Goal: Task Accomplishment & Management: Manage account settings

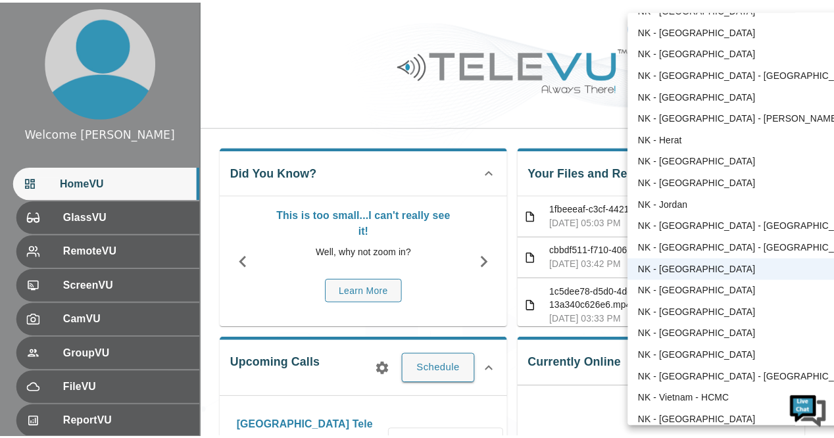
scroll to position [49, 0]
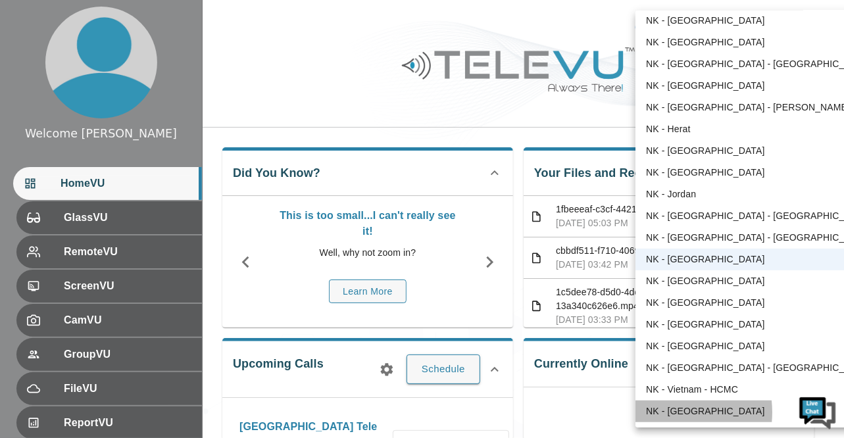
click at [665, 413] on li "NK - [GEOGRAPHIC_DATA]" at bounding box center [758, 412] width 245 height 22
type input "164"
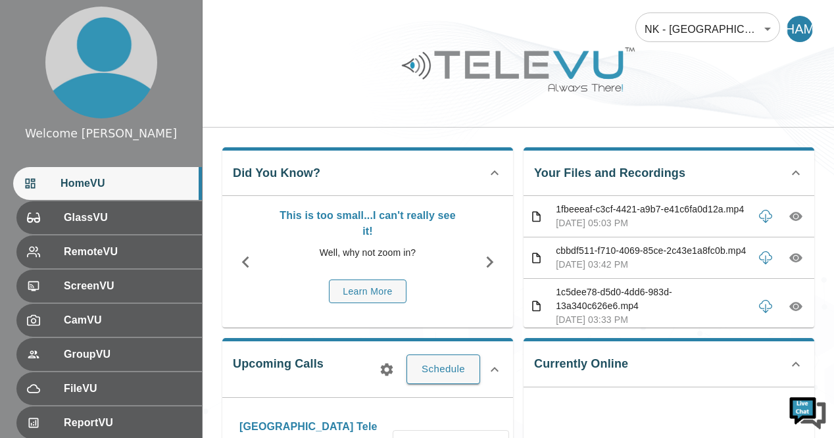
click at [665, 259] on li "NK - [GEOGRAPHIC_DATA]" at bounding box center [746, 252] width 184 height 13
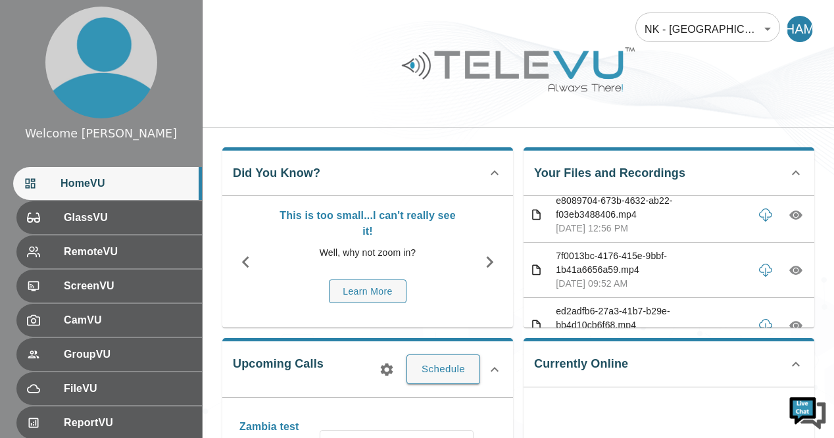
scroll to position [991, 0]
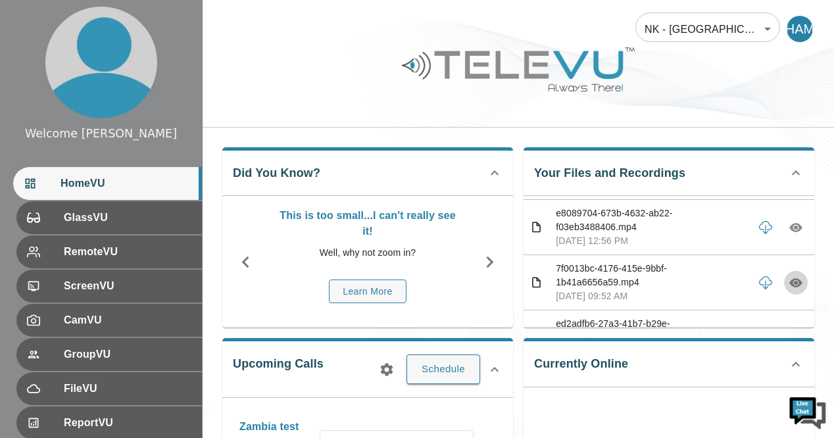
click at [794, 281] on icon "button" at bounding box center [796, 283] width 4 height 4
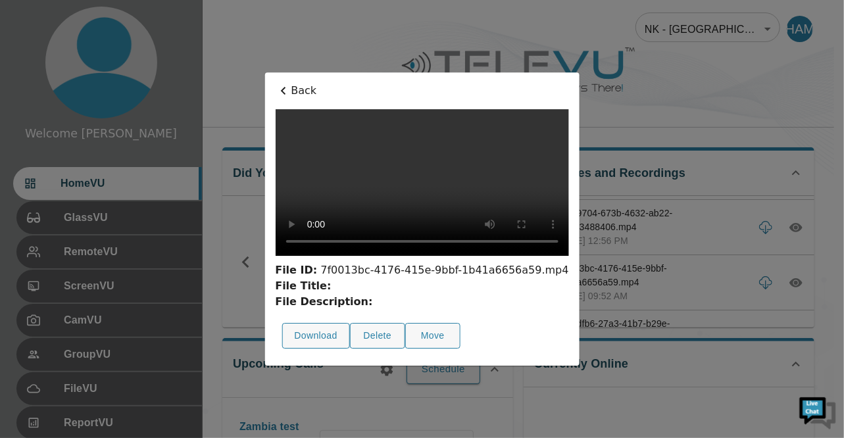
click at [683, 68] on div at bounding box center [422, 219] width 844 height 438
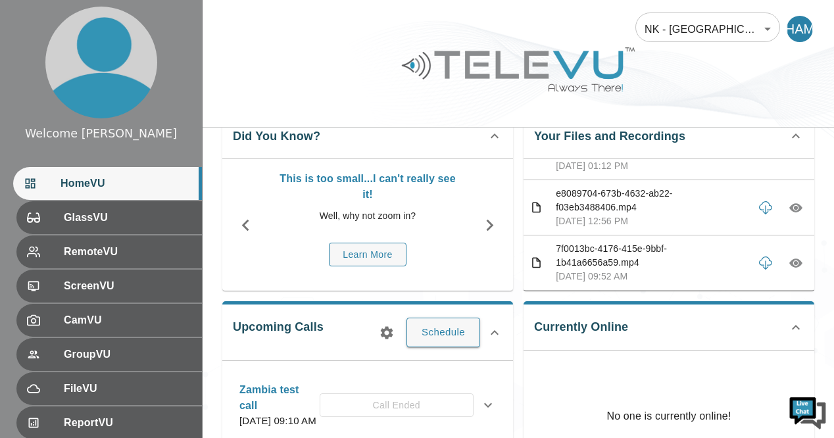
scroll to position [965, 0]
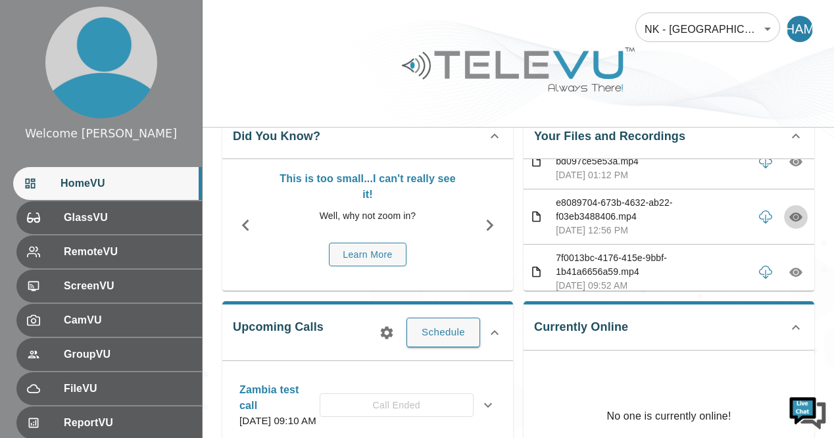
click at [790, 212] on icon "button" at bounding box center [796, 217] width 13 height 13
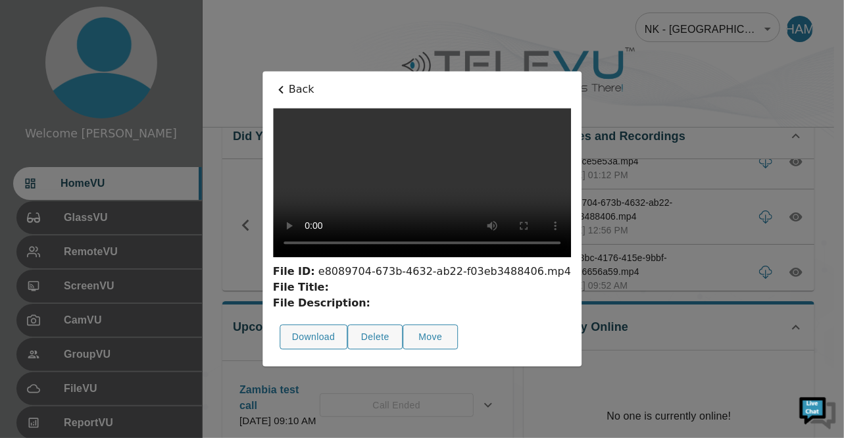
click at [698, 78] on div at bounding box center [422, 219] width 844 height 438
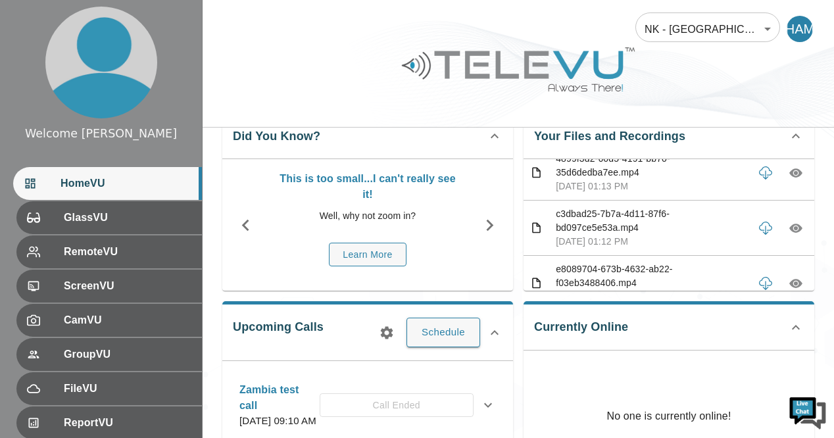
scroll to position [886, 0]
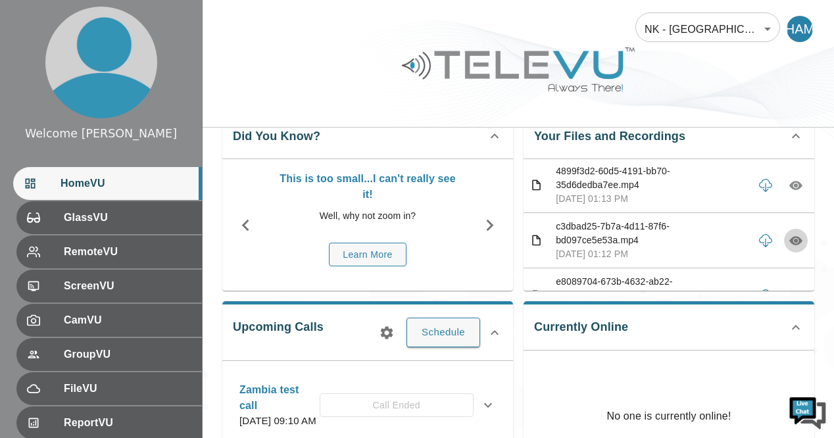
click at [794, 239] on icon "button" at bounding box center [796, 241] width 4 height 4
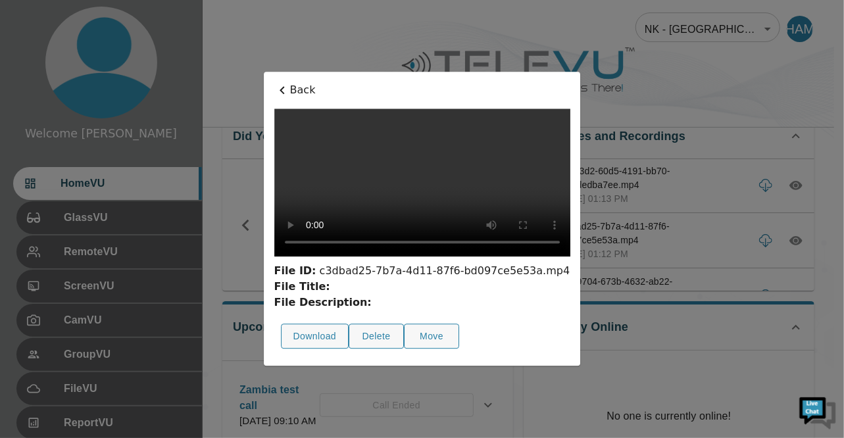
click at [675, 82] on div at bounding box center [422, 219] width 844 height 438
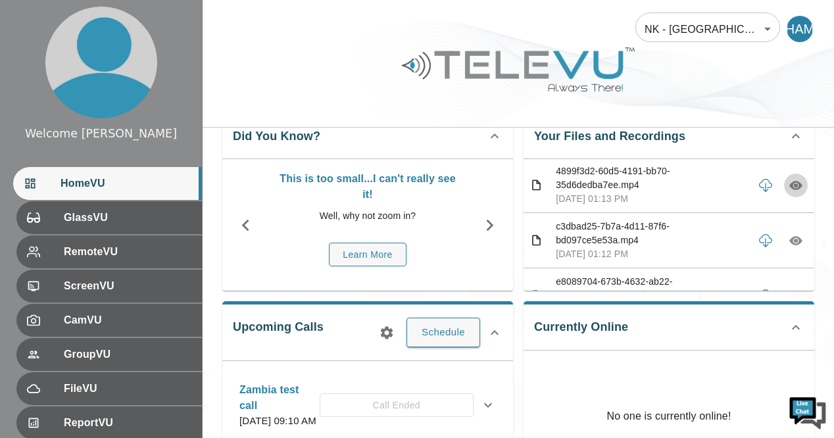
click at [790, 181] on icon "button" at bounding box center [796, 185] width 13 height 9
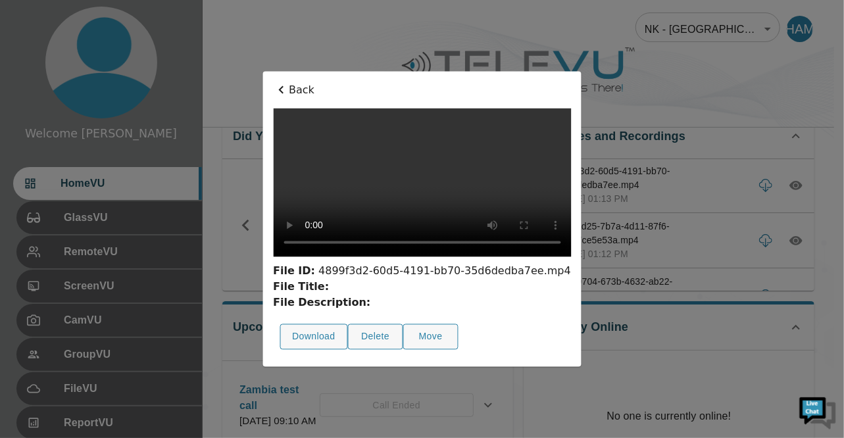
click at [328, 257] on video at bounding box center [422, 183] width 298 height 149
click at [674, 91] on div at bounding box center [422, 219] width 844 height 438
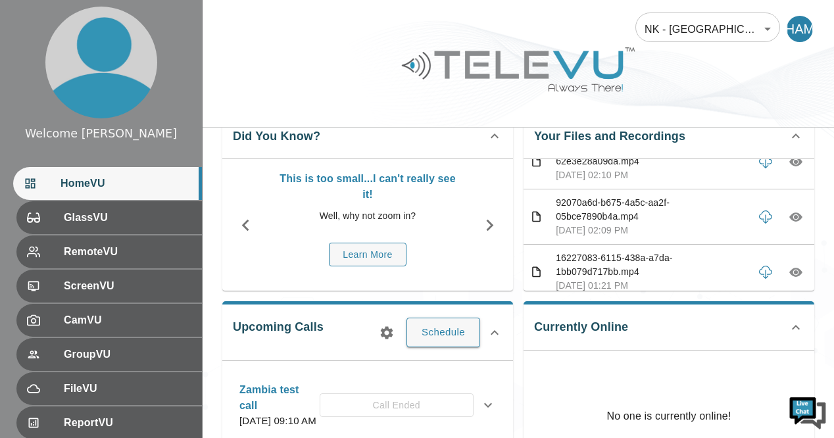
scroll to position [675, 0]
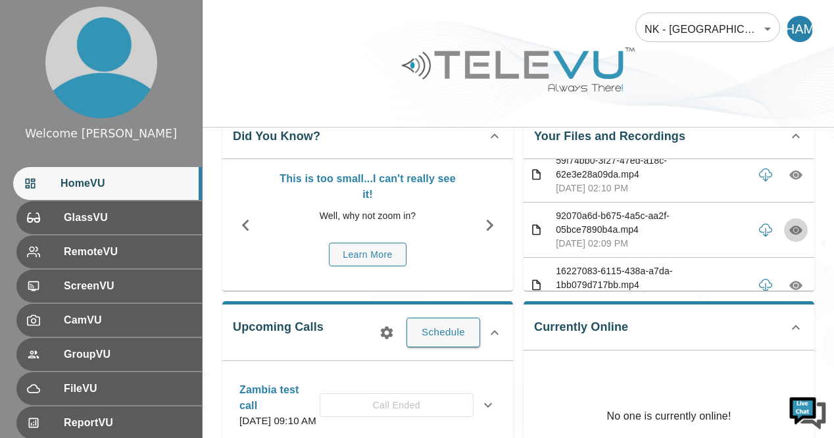
click at [790, 227] on icon "button" at bounding box center [796, 230] width 13 height 13
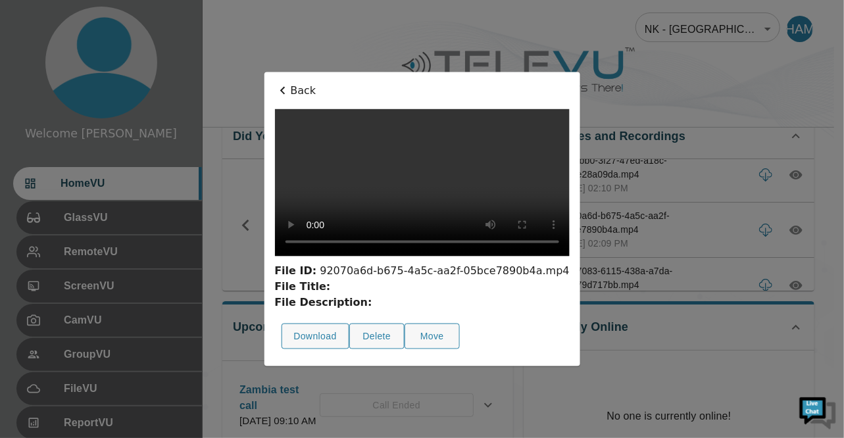
click at [668, 64] on div at bounding box center [422, 219] width 844 height 438
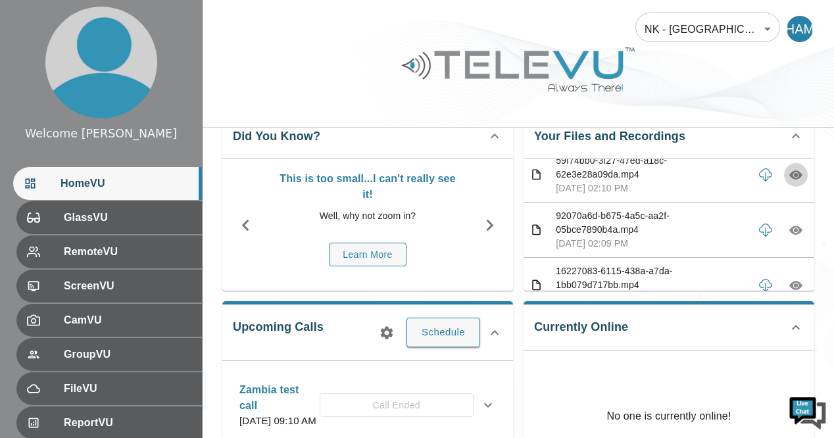
click at [790, 172] on icon "button" at bounding box center [796, 174] width 13 height 13
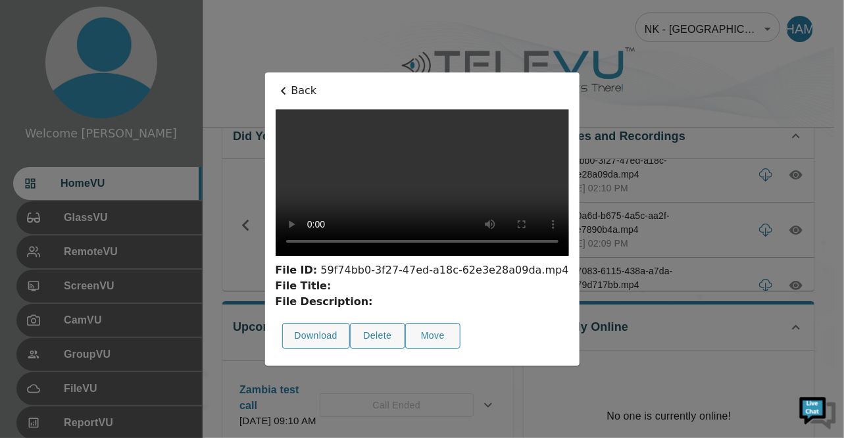
click at [679, 73] on div at bounding box center [422, 219] width 844 height 438
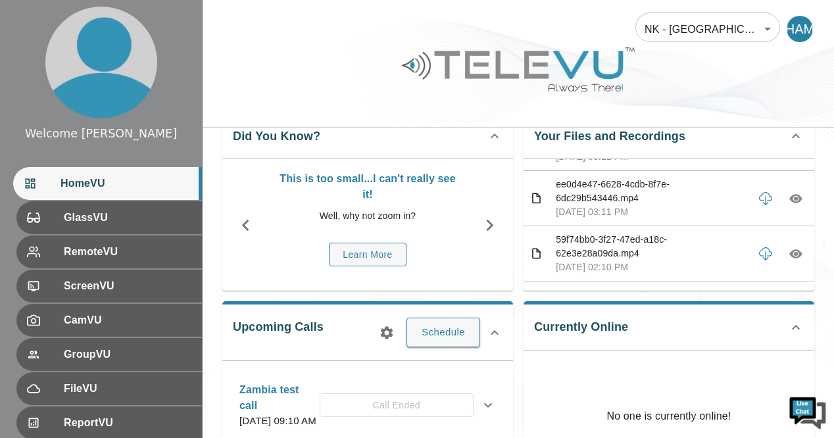
scroll to position [570, 0]
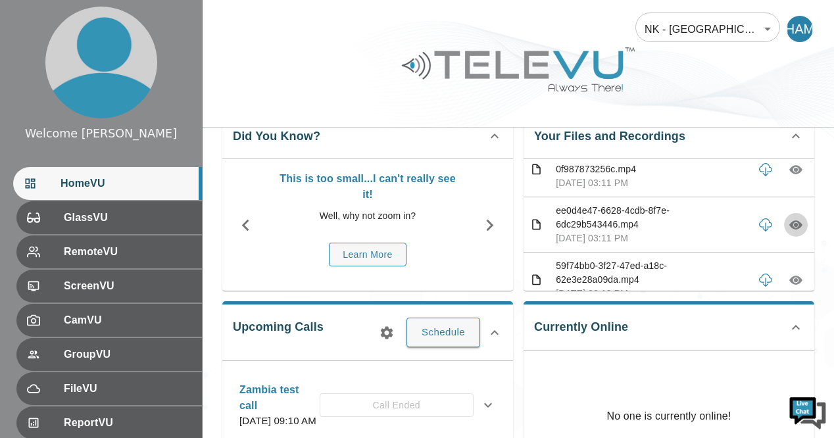
click at [794, 223] on icon "button" at bounding box center [796, 225] width 4 height 4
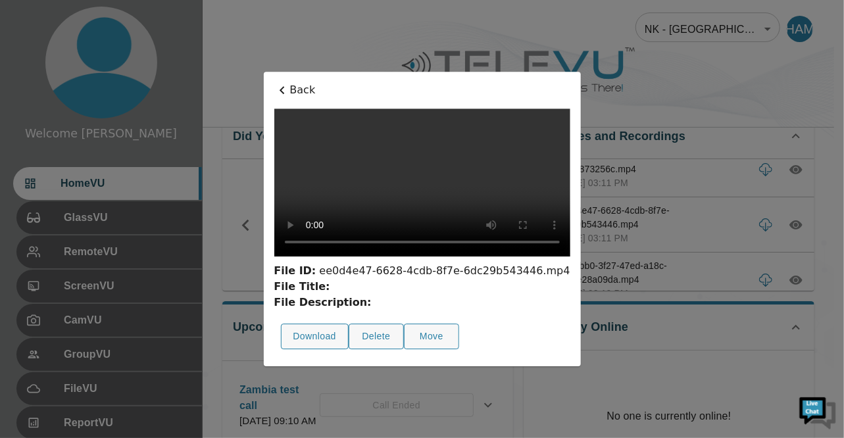
click at [657, 126] on div at bounding box center [422, 219] width 844 height 438
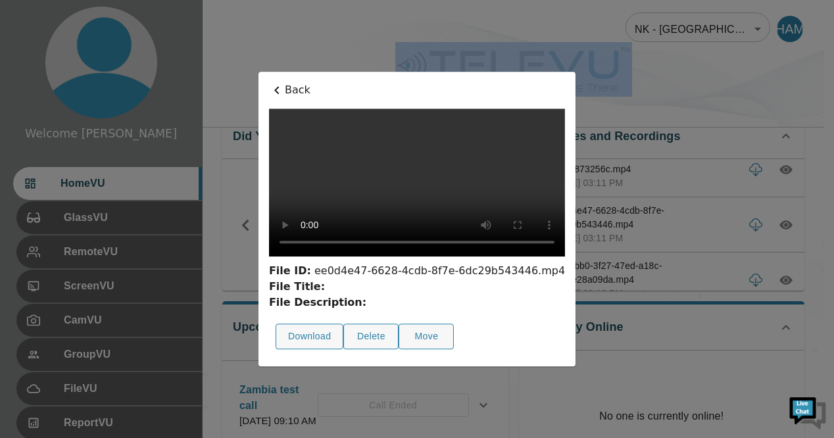
click at [657, 126] on div "NK - [GEOGRAPHIC_DATA] 164 ​ HAM" at bounding box center [514, 64] width 622 height 128
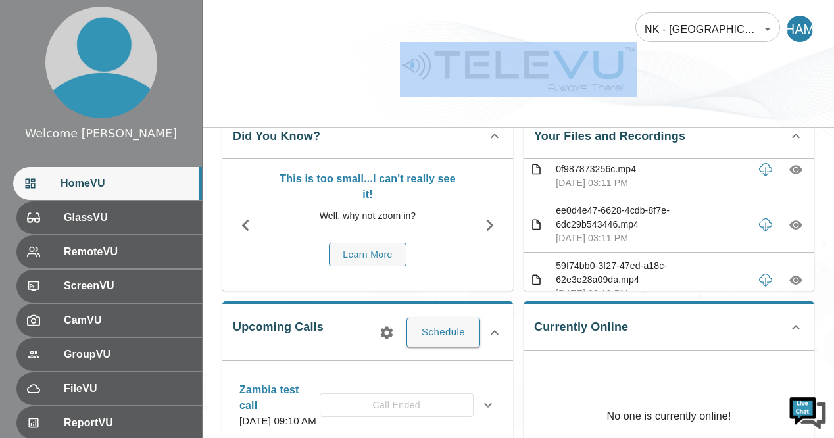
click at [657, 126] on div "NK - [GEOGRAPHIC_DATA] 164 ​ HAM" at bounding box center [519, 64] width 632 height 128
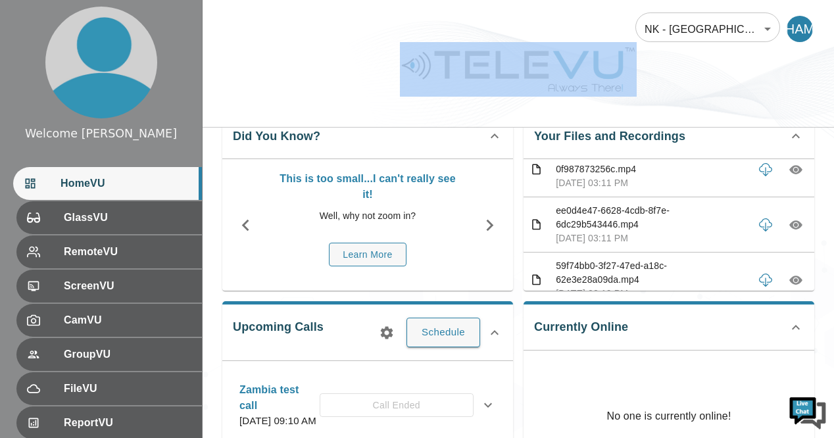
click at [657, 126] on div "NK - [GEOGRAPHIC_DATA] 164 ​ HAM" at bounding box center [519, 64] width 632 height 128
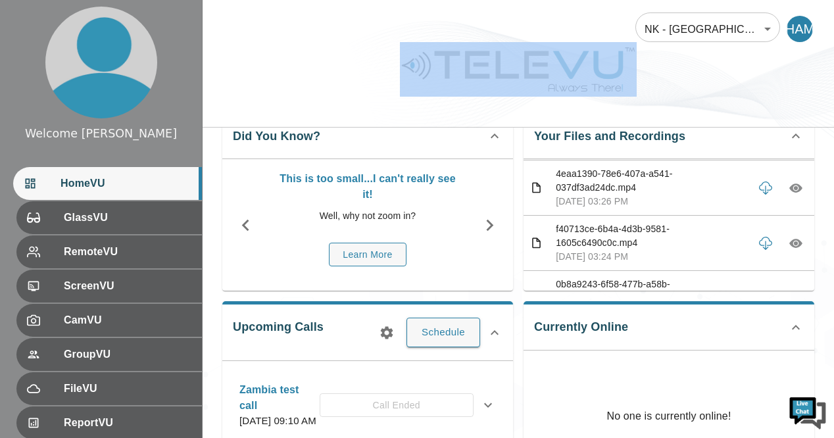
scroll to position [359, 0]
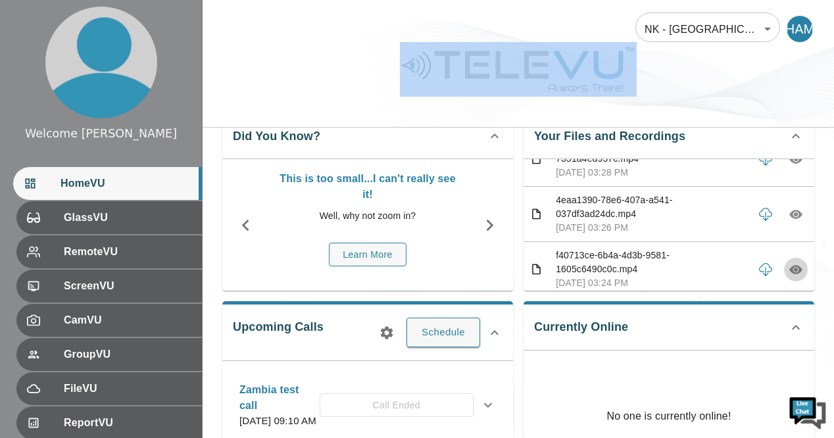
click at [790, 265] on icon "button" at bounding box center [796, 269] width 13 height 9
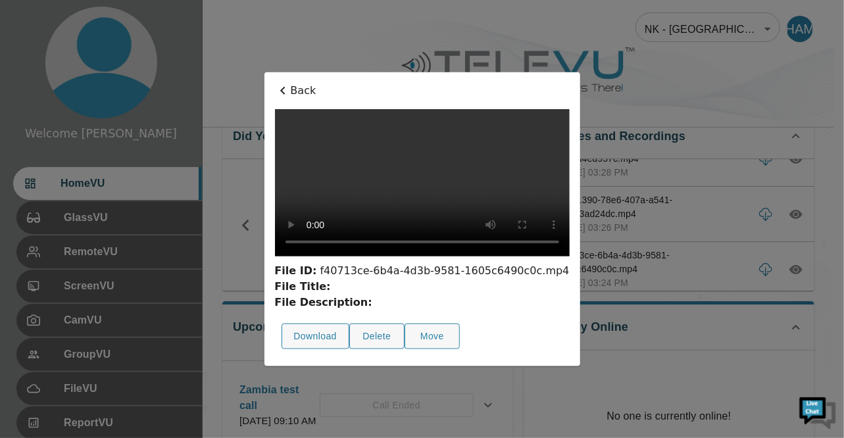
click at [678, 92] on div at bounding box center [422, 219] width 844 height 438
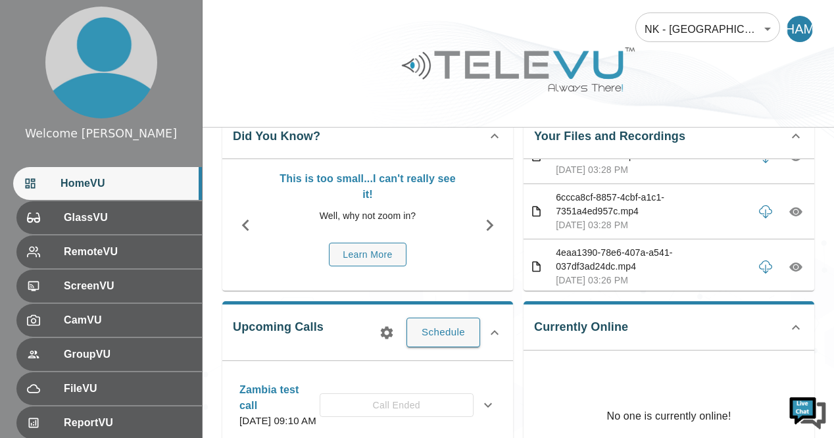
scroll to position [280, 0]
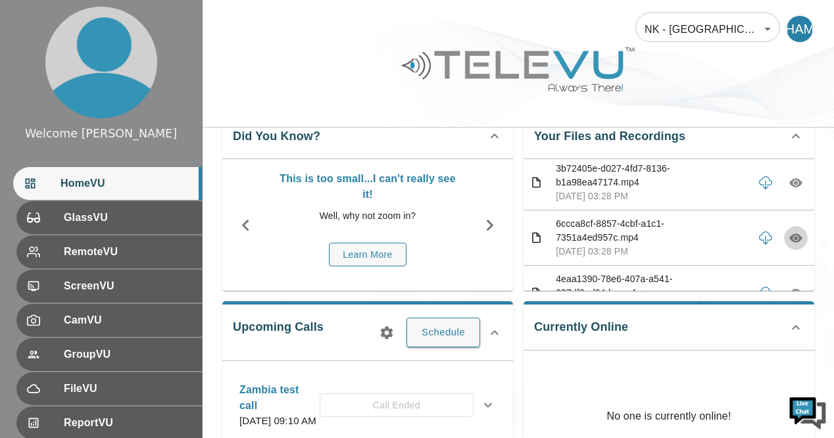
click at [790, 233] on icon "button" at bounding box center [796, 238] width 13 height 13
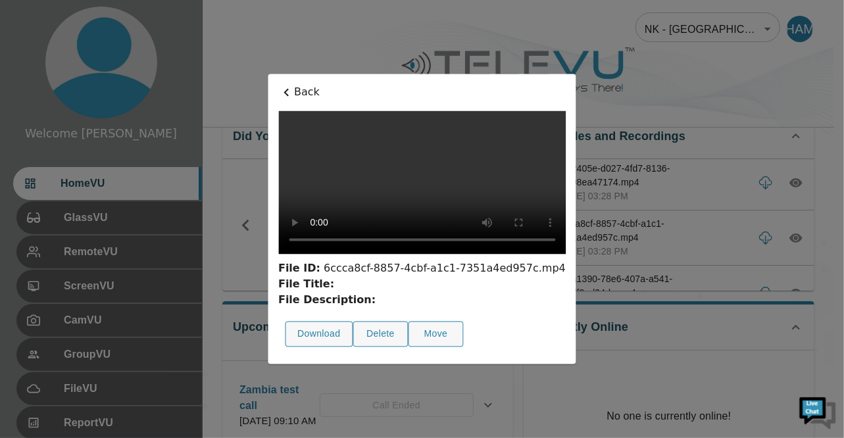
click at [692, 76] on div at bounding box center [422, 219] width 844 height 438
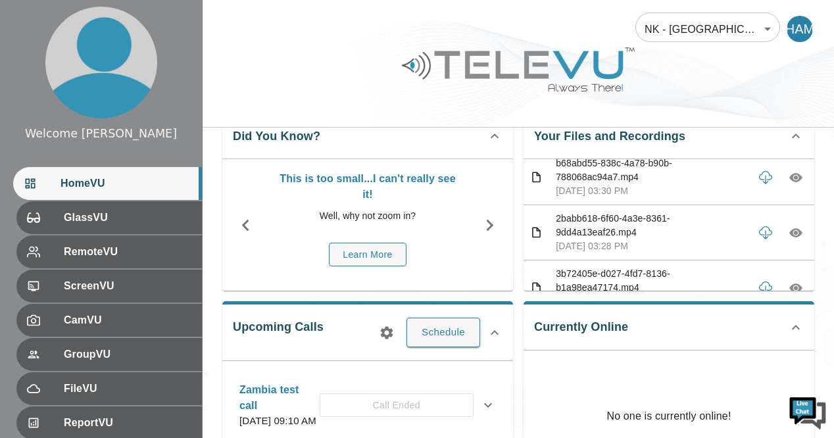
scroll to position [149, 0]
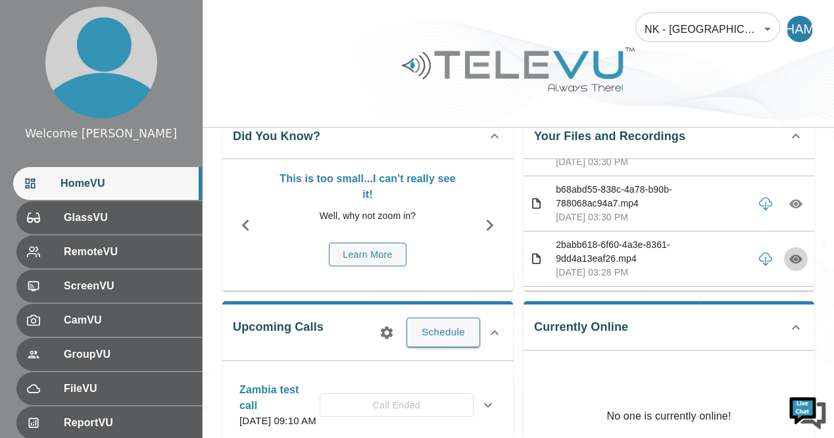
click at [790, 259] on icon "button" at bounding box center [796, 259] width 13 height 9
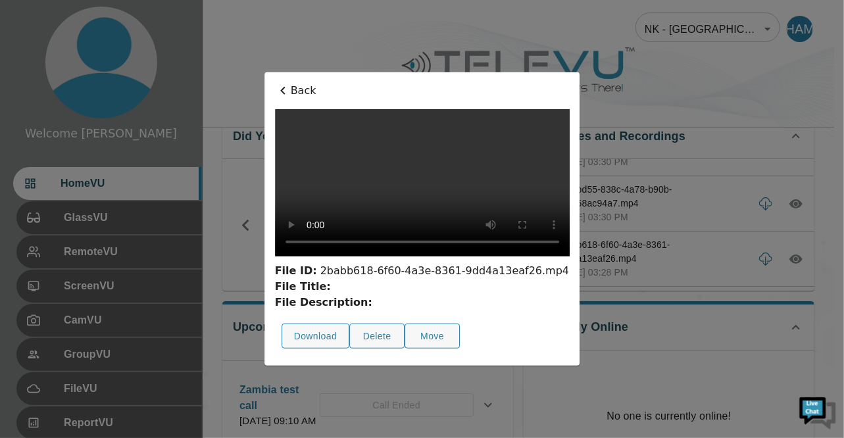
click at [691, 59] on div at bounding box center [422, 219] width 844 height 438
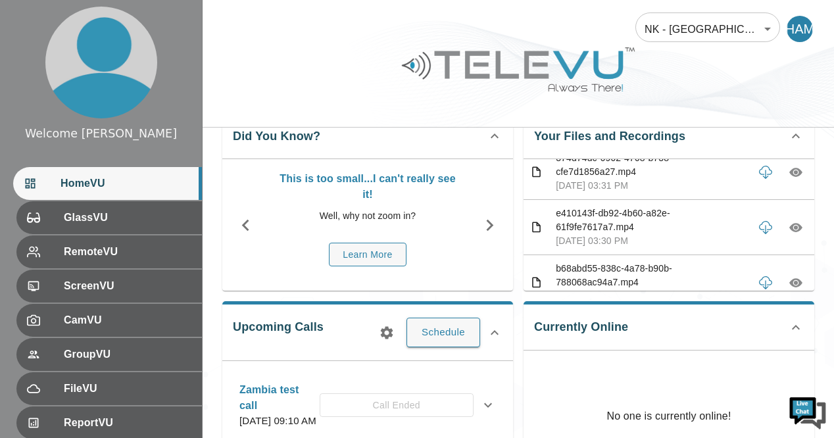
scroll to position [43, 0]
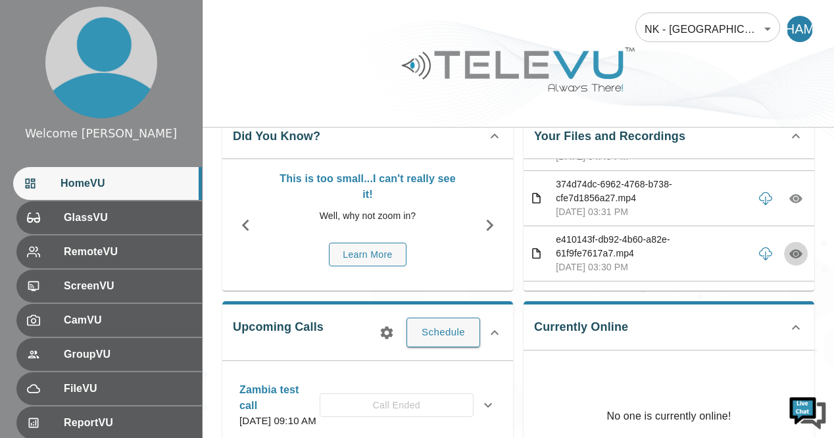
click at [790, 250] on icon "button" at bounding box center [796, 253] width 13 height 9
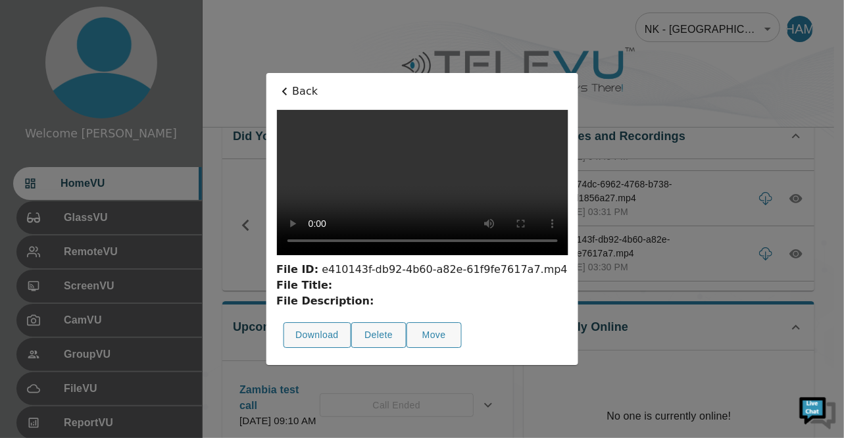
click at [682, 64] on div at bounding box center [422, 219] width 844 height 438
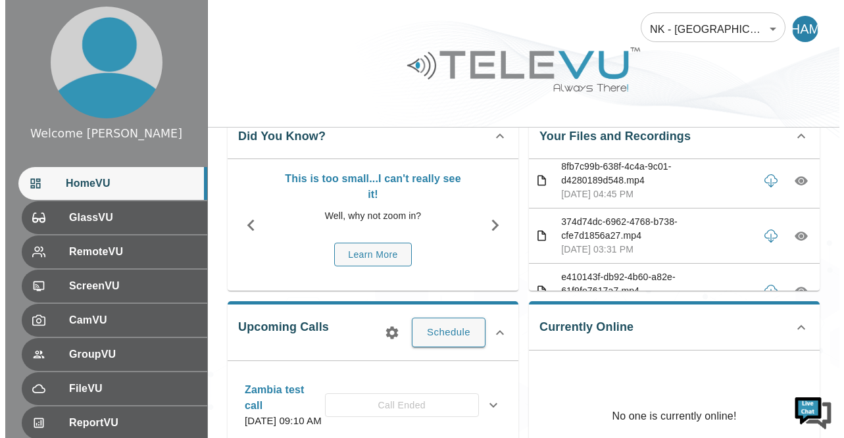
scroll to position [0, 0]
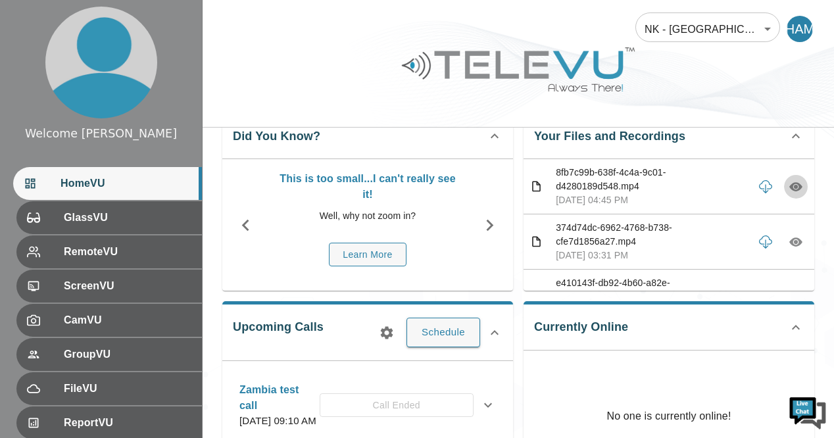
click at [790, 181] on icon "button" at bounding box center [796, 186] width 13 height 13
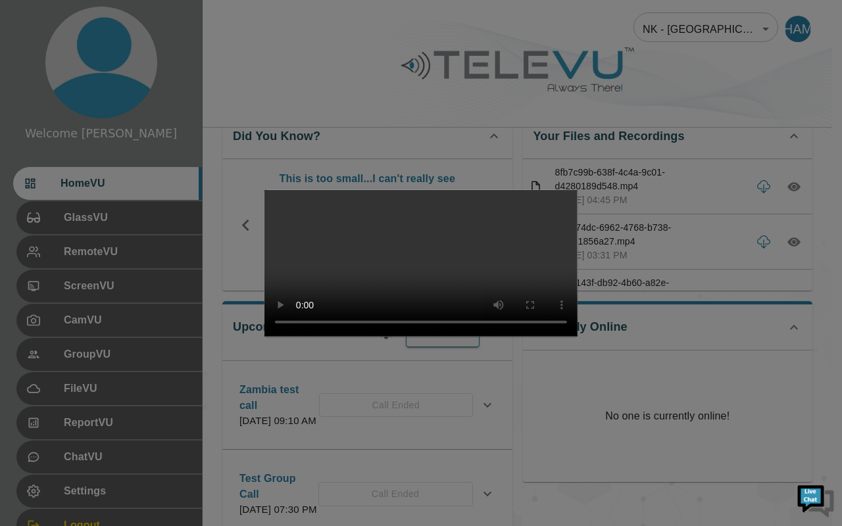
click at [265, 303] on video at bounding box center [421, 263] width 313 height 147
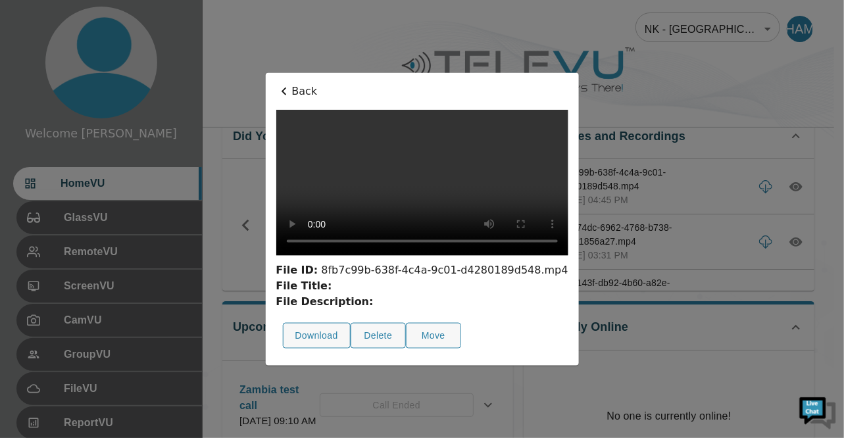
click at [647, 66] on div at bounding box center [422, 219] width 844 height 438
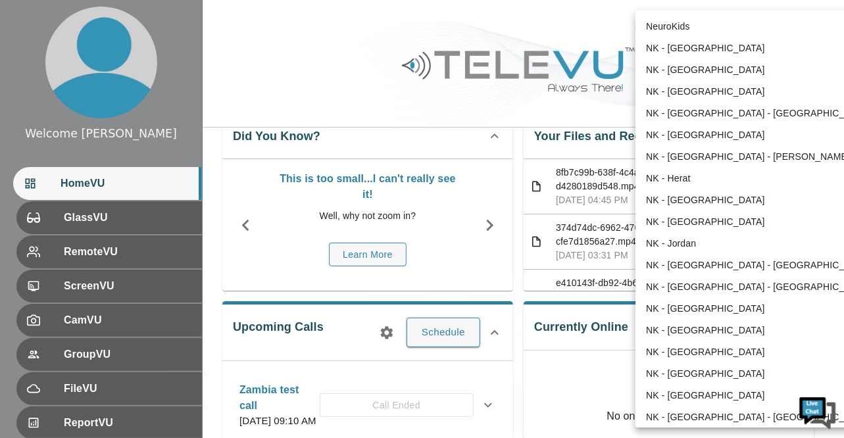
click at [681, 32] on li "NeuroKids" at bounding box center [758, 27] width 245 height 22
type input "89"
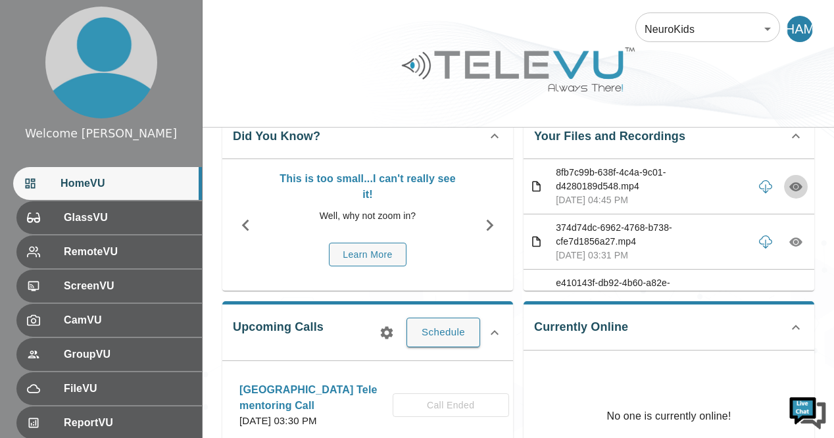
click at [790, 189] on icon "button" at bounding box center [796, 186] width 13 height 9
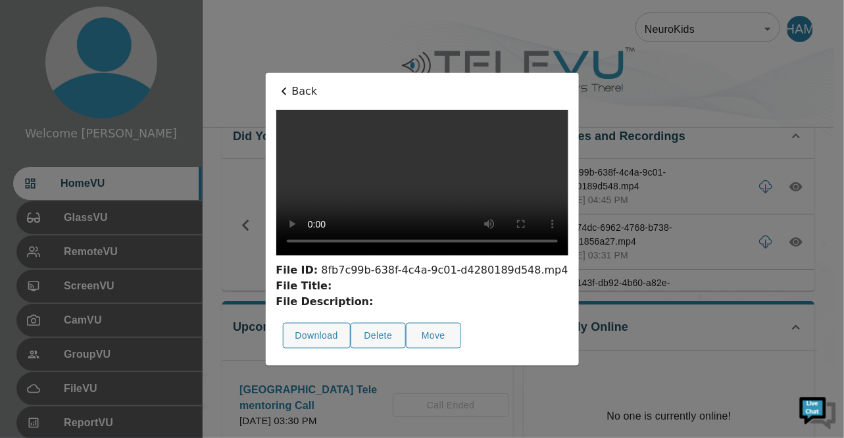
click at [664, 84] on div at bounding box center [422, 219] width 844 height 438
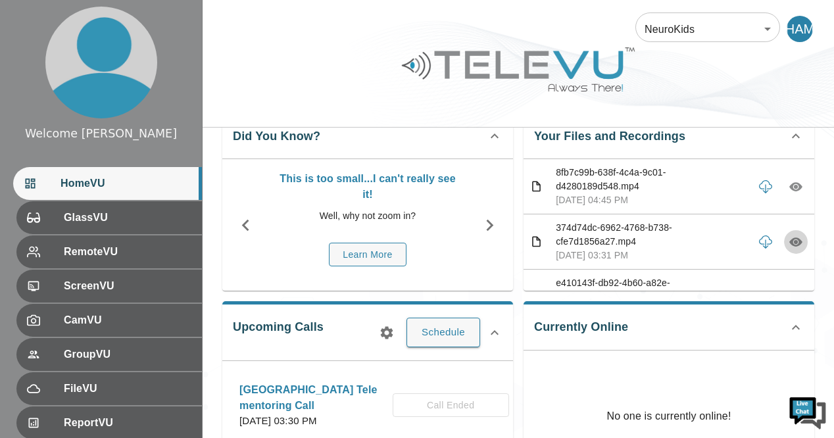
click at [790, 239] on icon "button" at bounding box center [796, 242] width 13 height 9
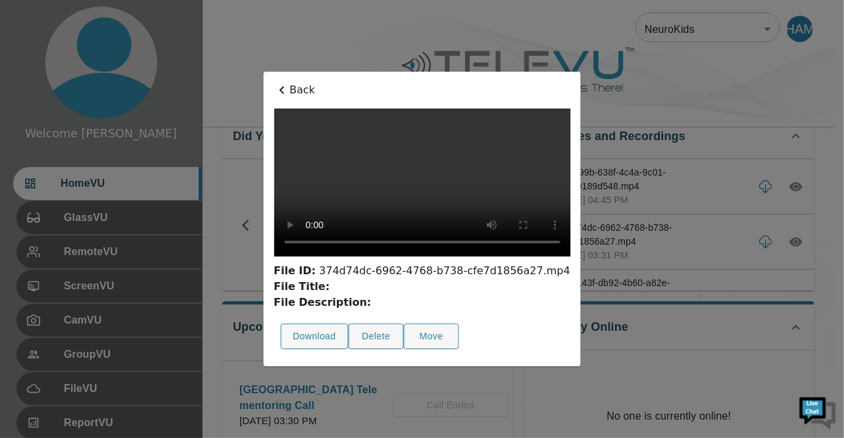
click at [684, 78] on div at bounding box center [422, 219] width 844 height 438
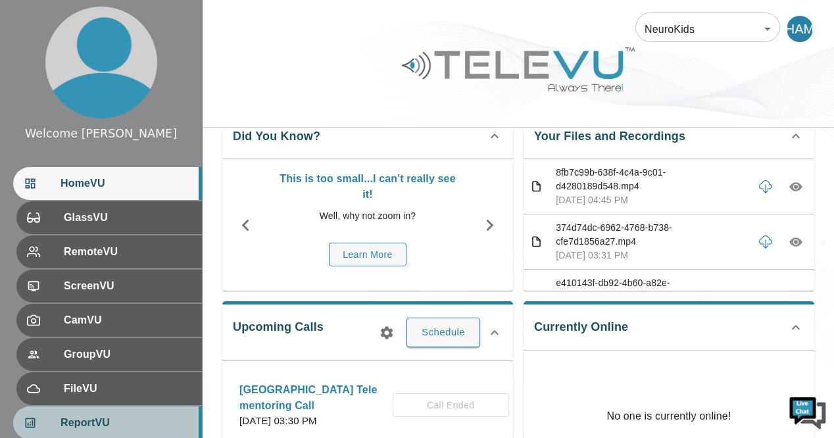
click at [85, 422] on span "ReportVU" at bounding box center [126, 423] width 131 height 16
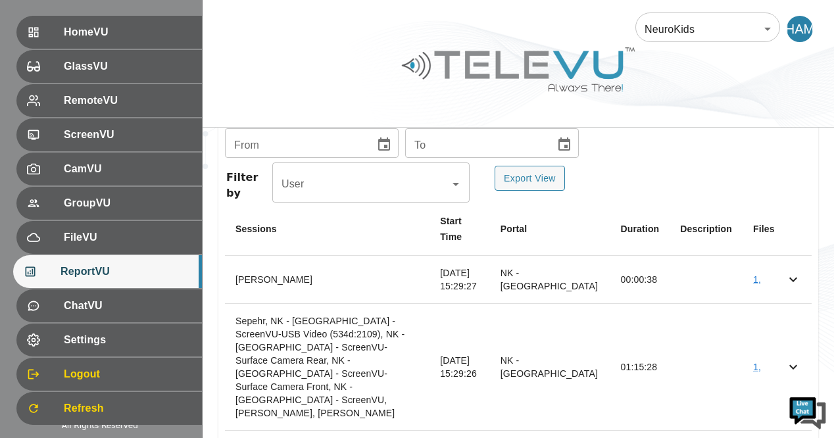
scroll to position [518, 0]
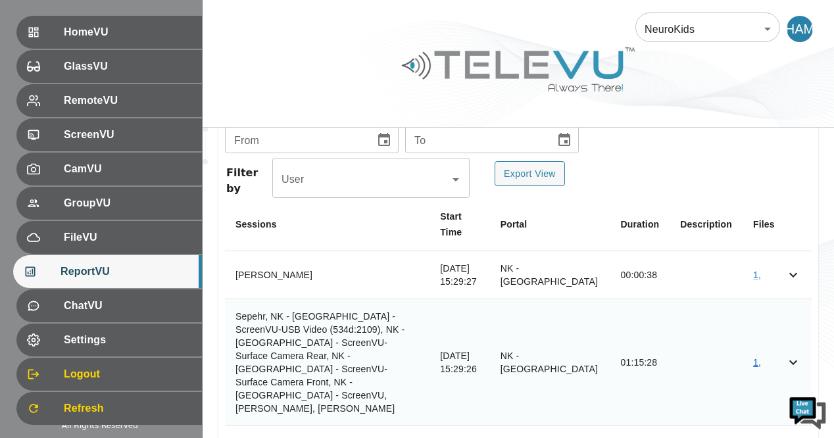
click at [757, 357] on link "1 ," at bounding box center [757, 362] width 8 height 11
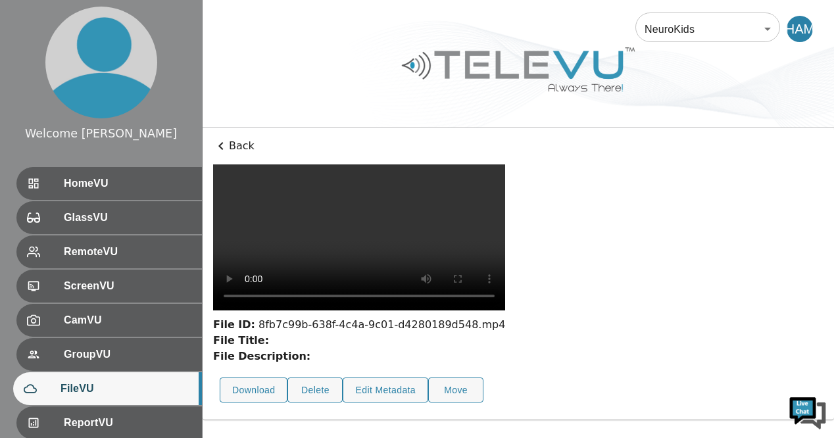
scroll to position [105, 0]
click at [309, 218] on video at bounding box center [359, 238] width 292 height 146
click at [805, 410] on div "File ID: 8fb7c99b-638f-4c4a-9c01-d4280189d548.mp4 File Title: File Description:…" at bounding box center [518, 287] width 611 height 245
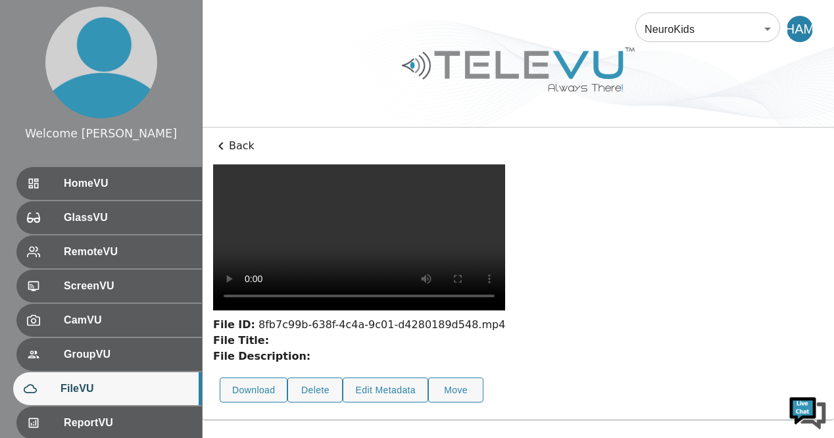
scroll to position [112, 0]
click at [395, 403] on button "Edit Metadata" at bounding box center [386, 391] width 86 height 26
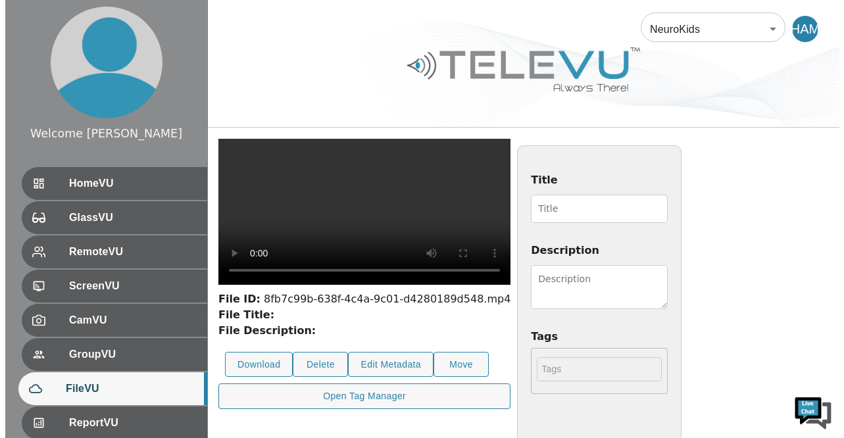
scroll to position [13, 0]
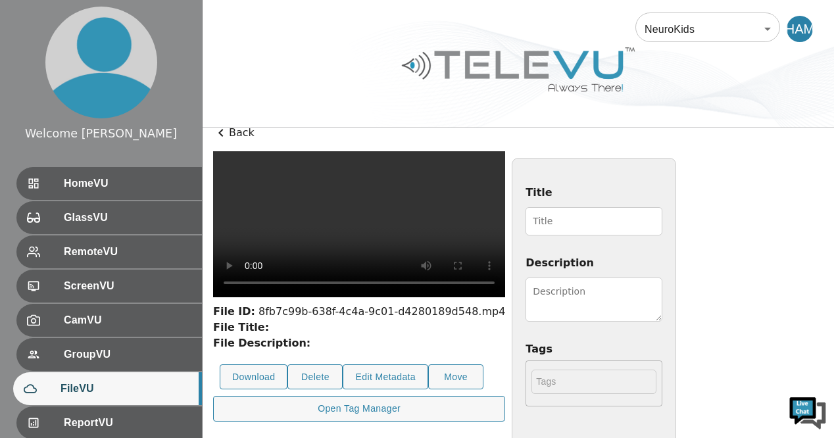
click at [663, 221] on input "Title" at bounding box center [594, 221] width 137 height 28
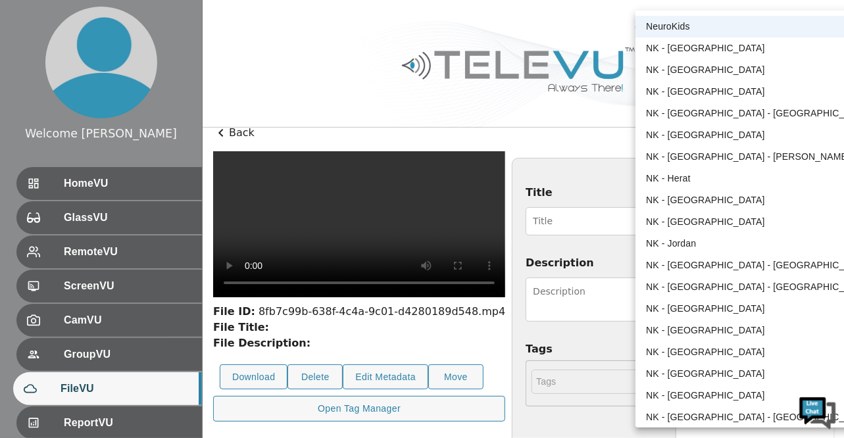
click at [771, 30] on body "Welcome Harriet HomeVU GlassVU RemoteVU ScreenVU CamVU GroupVU FileVU ReportVU …" at bounding box center [422, 300] width 844 height 626
drag, startPoint x: 775, startPoint y: 191, endPoint x: 824, endPoint y: 105, distance: 99.6
click at [824, 105] on div at bounding box center [422, 219] width 844 height 438
click at [767, 30] on body "Welcome Harriet HomeVU GlassVU RemoteVU ScreenVU CamVU GroupVU FileVU ReportVU …" at bounding box center [422, 300] width 844 height 626
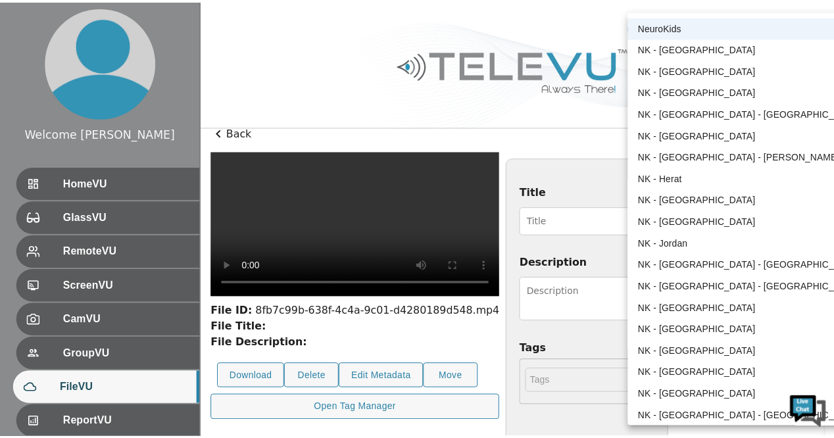
scroll to position [49, 0]
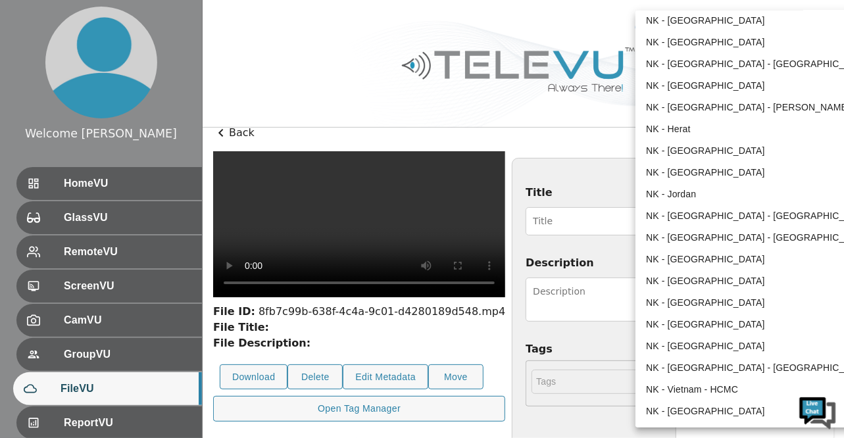
click at [807, 119] on div at bounding box center [422, 219] width 844 height 438
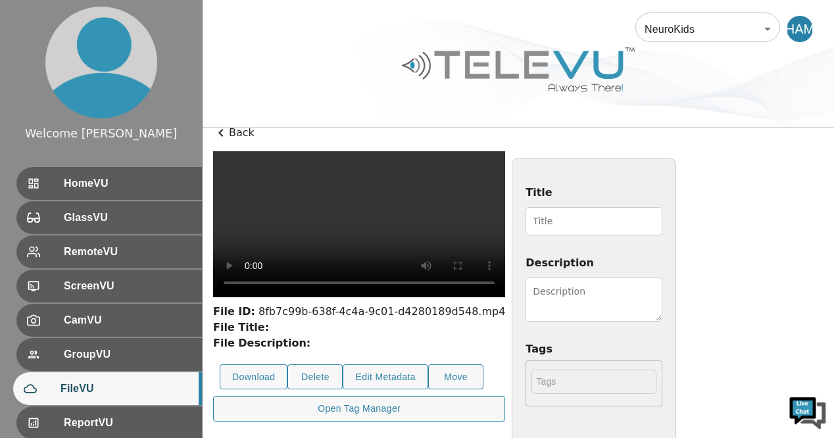
click at [663, 220] on input "Title" at bounding box center [594, 221] width 137 height 28
type input "ETV-NK Zambia"
click at [663, 291] on textarea "Description" at bounding box center [594, 300] width 137 height 44
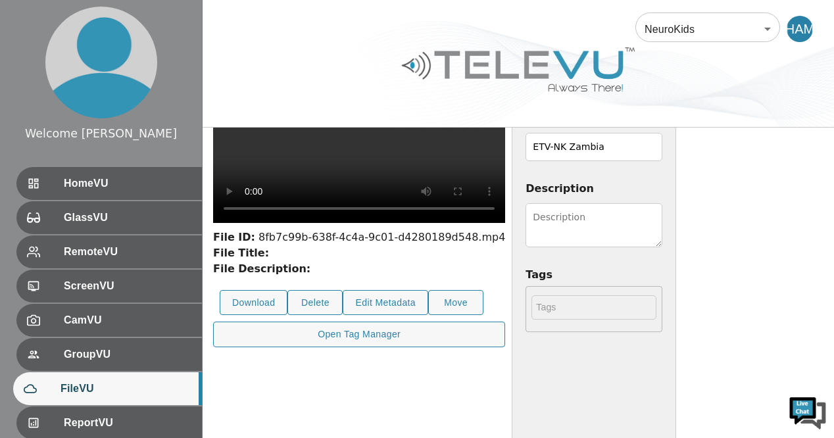
scroll to position [90, 0]
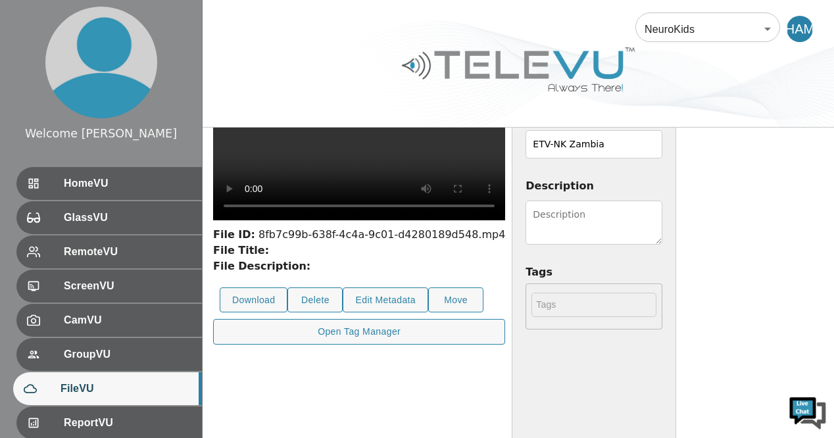
click at [663, 209] on textarea "Description" at bounding box center [594, 223] width 137 height 44
type textarea "e"
type textarea "ETV/CPC"
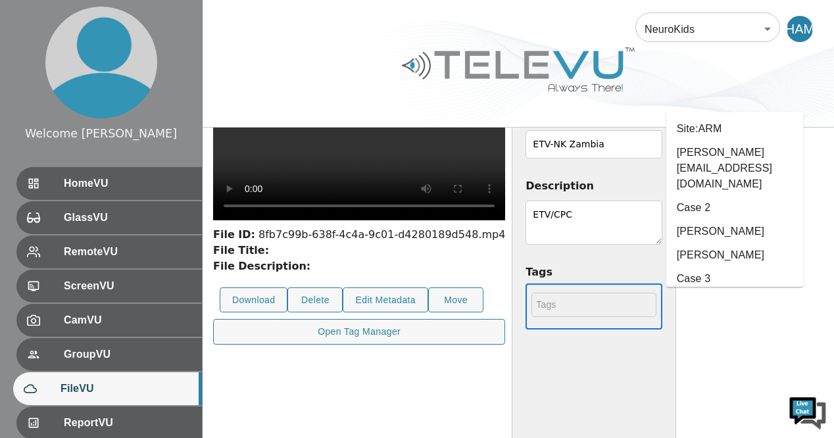
click at [657, 309] on input "text" at bounding box center [594, 305] width 125 height 24
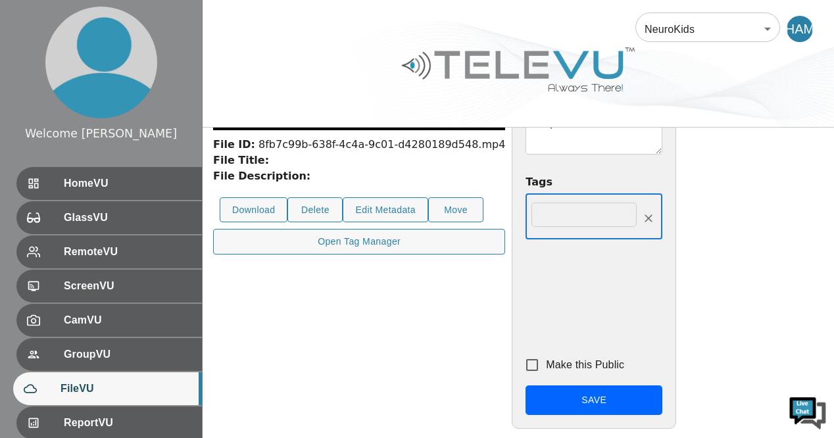
scroll to position [188, 0]
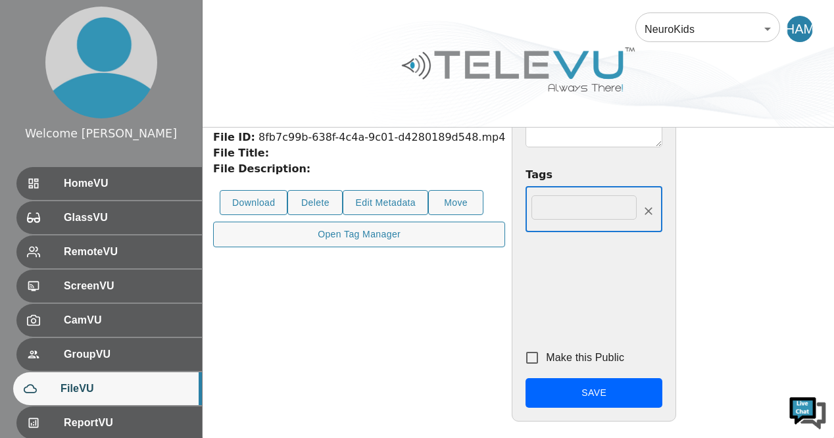
type input "Case 1, Dr Katambo Elijah, katamboelijah@gmail.com, SDSC"
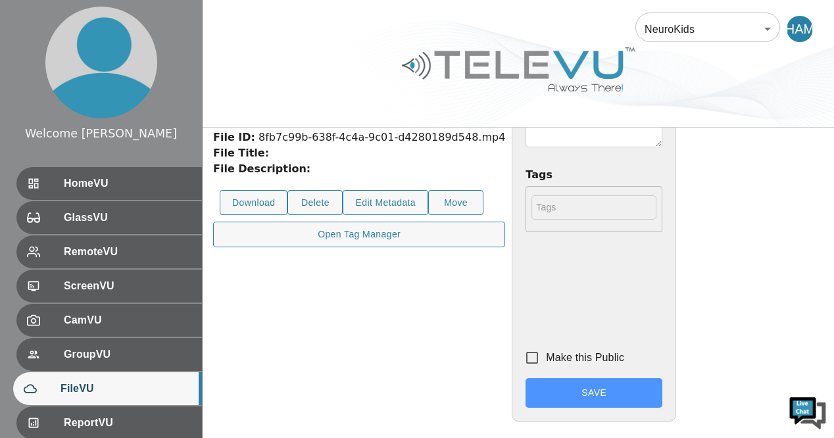
click at [663, 388] on button "Save" at bounding box center [594, 393] width 137 height 30
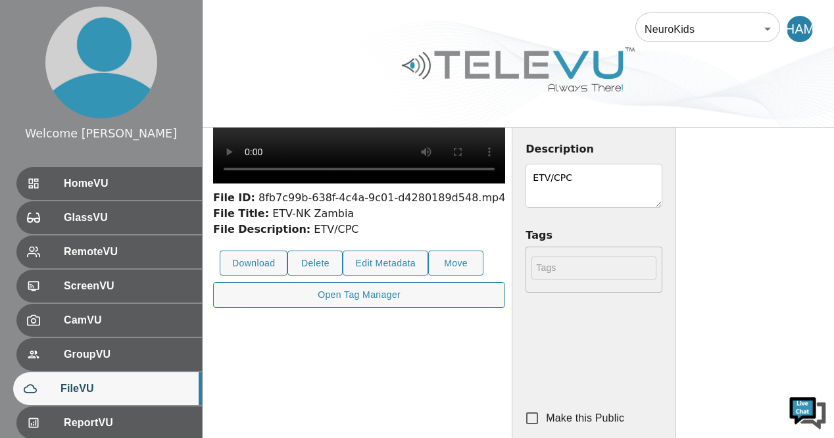
scroll to position [128, 0]
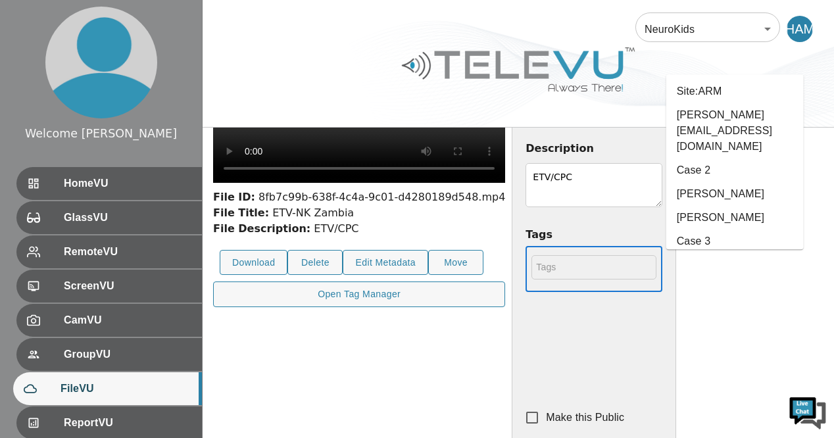
click at [657, 272] on input "text" at bounding box center [594, 267] width 125 height 24
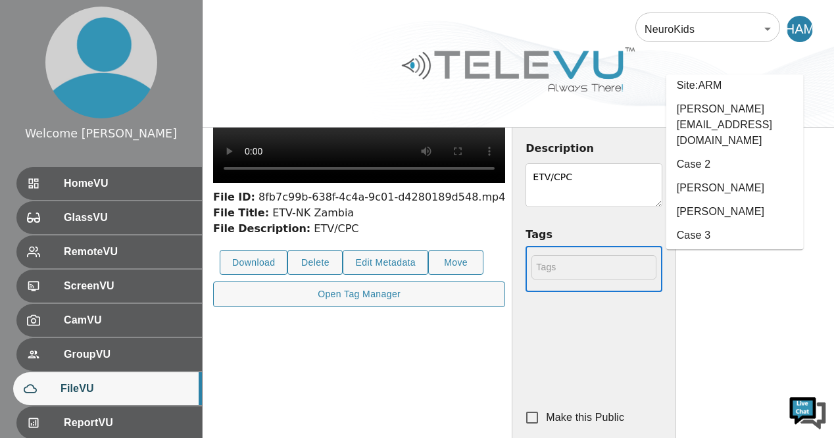
scroll to position [0, 0]
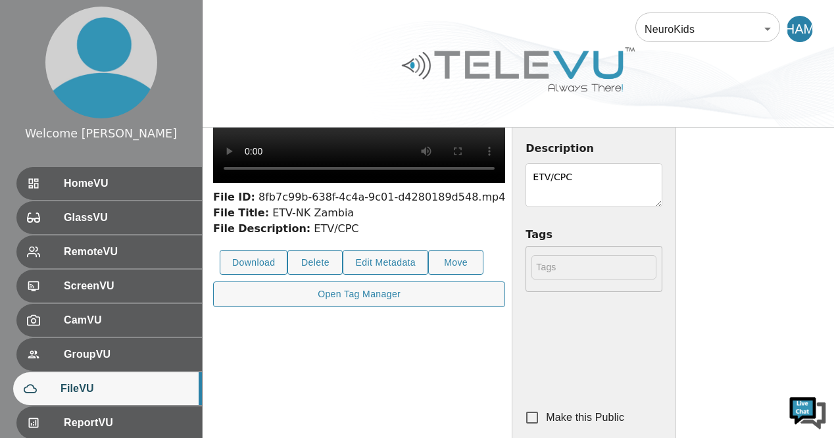
click at [676, 308] on div "Title ETV-NK Zambia Description ETV/CPC Tags ​ Make this Public Save" at bounding box center [594, 262] width 165 height 438
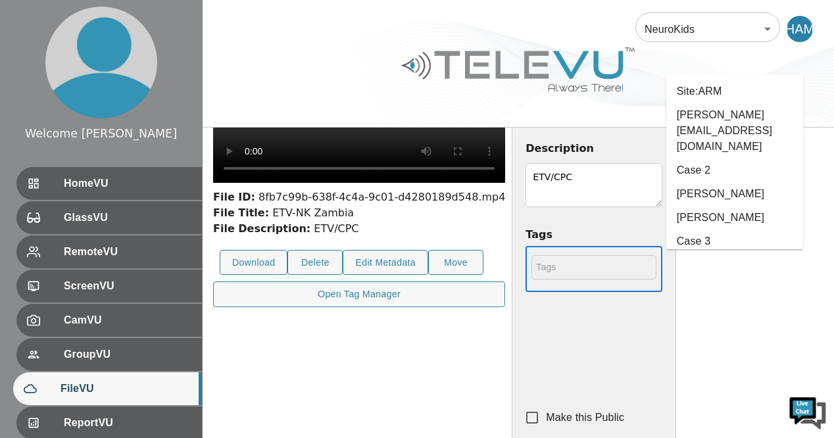
click at [657, 263] on input "text" at bounding box center [594, 267] width 125 height 24
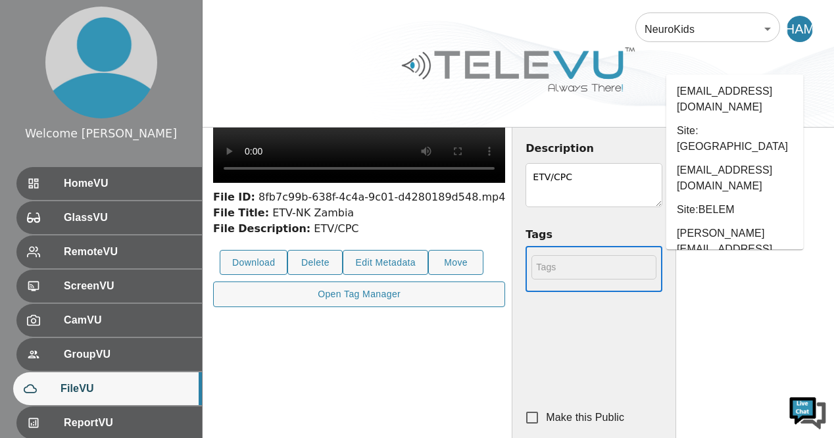
scroll to position [259, 0]
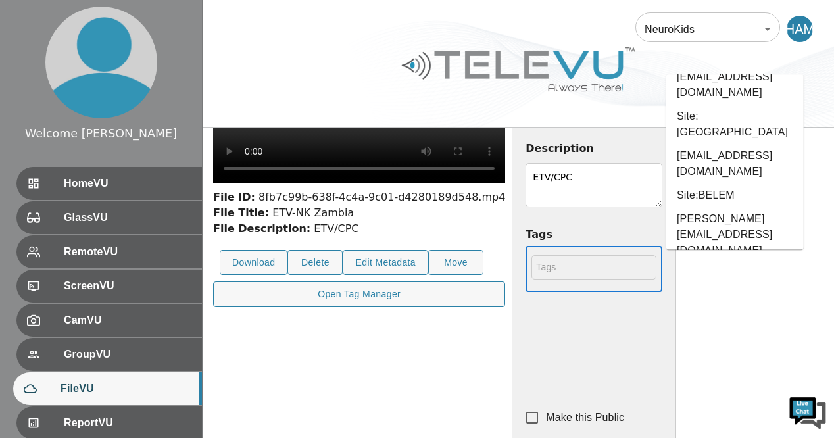
click at [711, 326] on li "Case 1" at bounding box center [736, 338] width 138 height 24
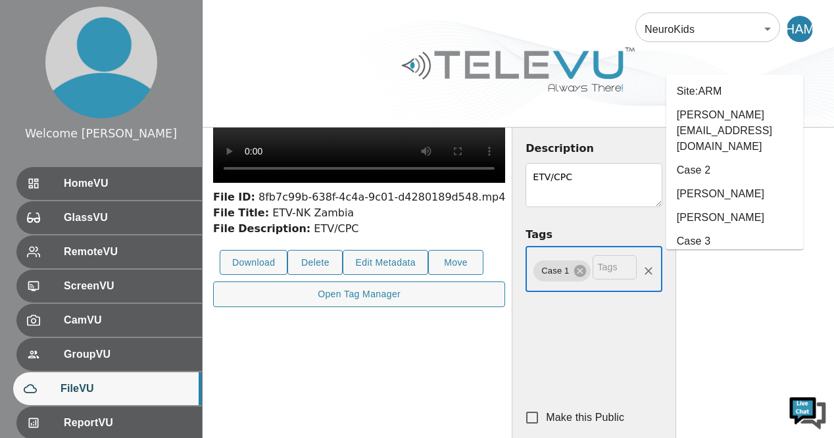
click at [637, 266] on input "text" at bounding box center [615, 267] width 44 height 24
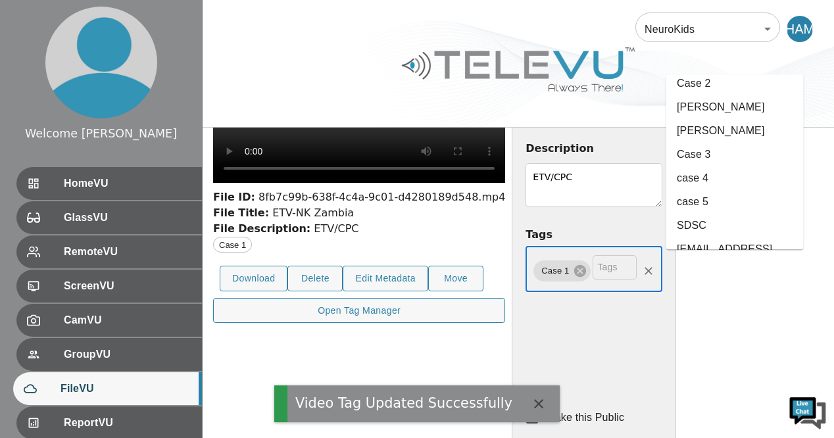
scroll to position [89, 0]
click at [713, 211] on li "SDSC" at bounding box center [736, 223] width 138 height 24
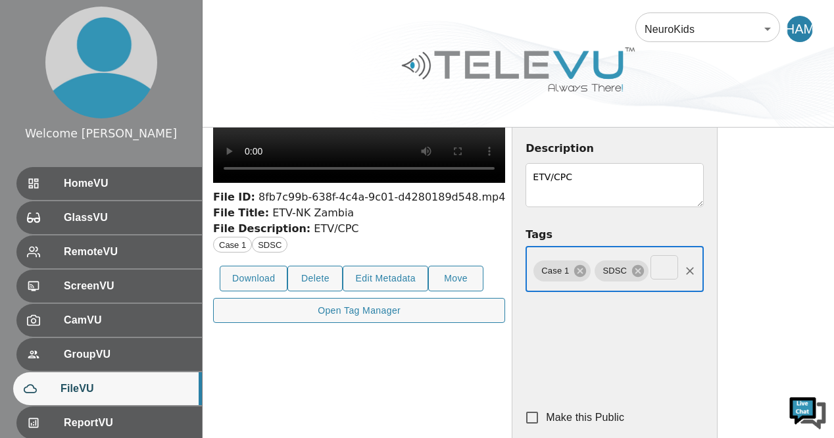
scroll to position [0, 153]
click at [704, 276] on div "Case 1 SDSC Dr. Katambo Elijah, katamboelijah@gmail.com ​" at bounding box center [615, 270] width 178 height 43
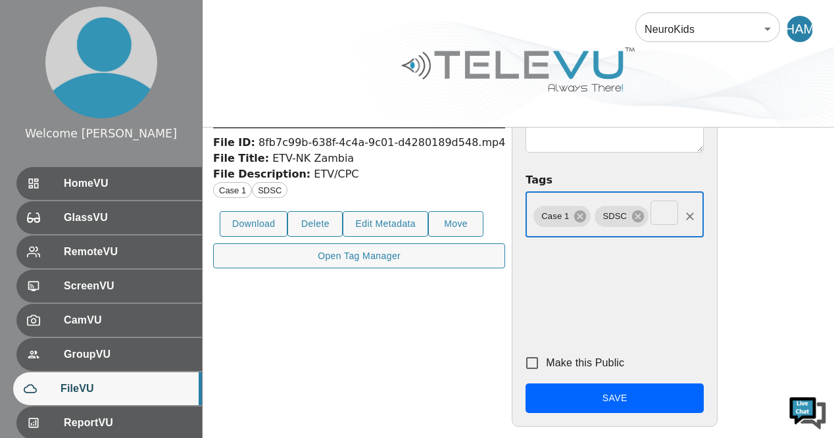
scroll to position [188, 0]
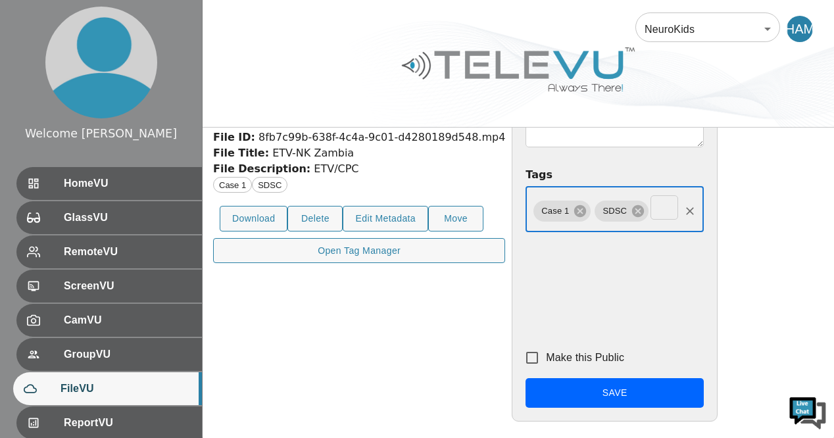
type input "Dr. Katambo Elijah, katamboelijah@gmail.com"
click at [704, 393] on button "Save" at bounding box center [615, 393] width 178 height 30
